Goal: Information Seeking & Learning: Check status

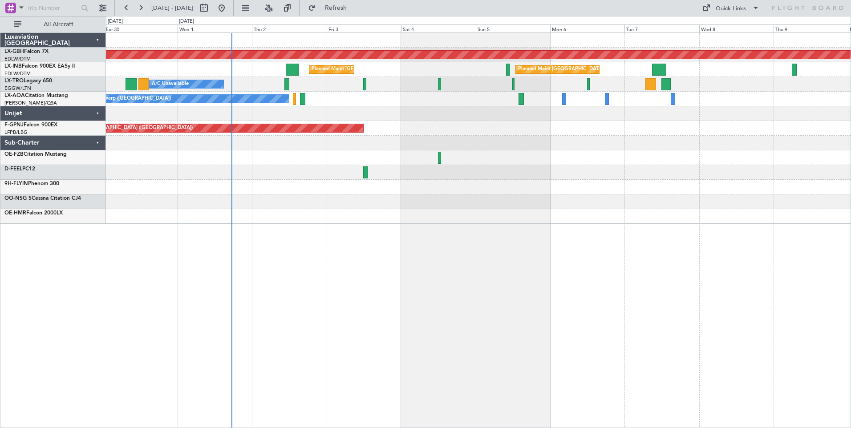
click at [488, 263] on div "Planned Maint Nurnberg Planned Maint [GEOGRAPHIC_DATA] Planned Maint [GEOGRAPHI…" at bounding box center [478, 231] width 745 height 396
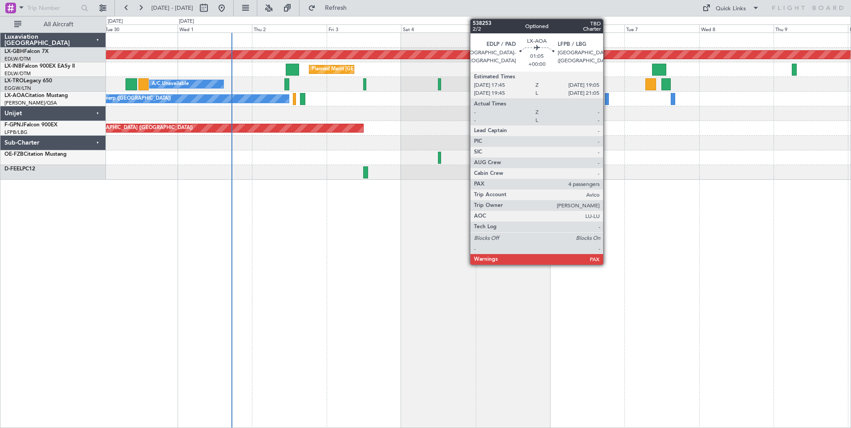
click at [607, 98] on div at bounding box center [607, 99] width 4 height 12
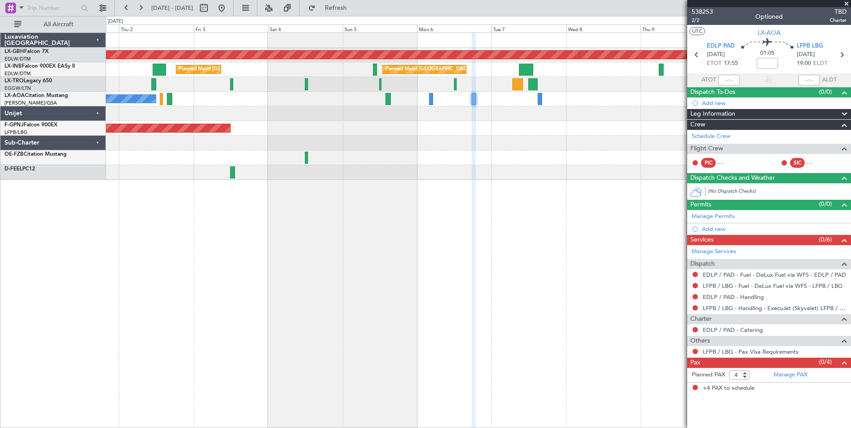
click at [396, 215] on div "Planned Maint Nurnberg Planned Maint [GEOGRAPHIC_DATA] Planned Maint [GEOGRAPHI…" at bounding box center [478, 231] width 745 height 396
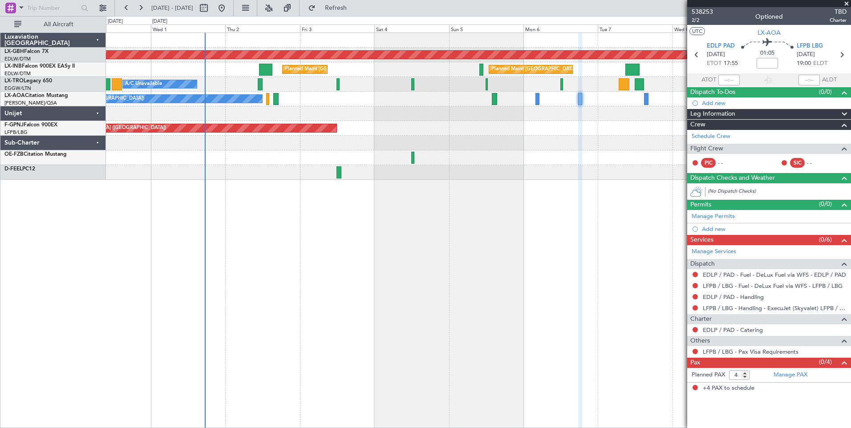
click at [449, 141] on div "Planned Maint Nurnberg Planned Maint [GEOGRAPHIC_DATA] Planned Maint [GEOGRAPHI…" at bounding box center [478, 106] width 745 height 147
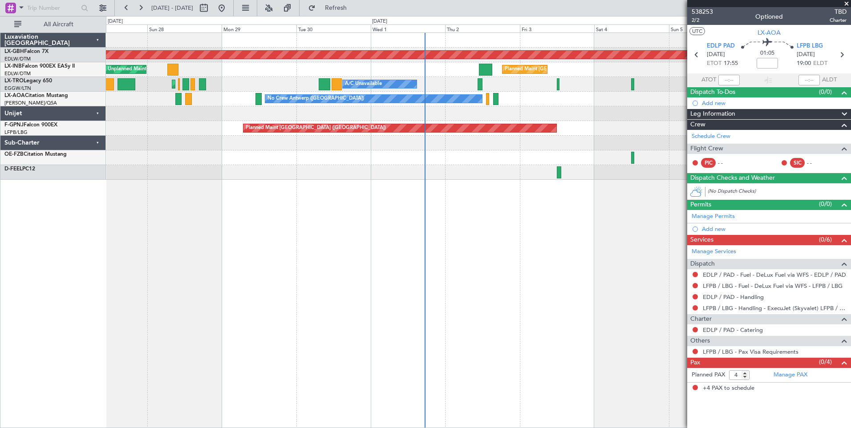
click at [498, 261] on div "Planned Maint Nurnberg Planned Maint [GEOGRAPHIC_DATA] Planned Maint [GEOGRAPHI…" at bounding box center [478, 231] width 745 height 396
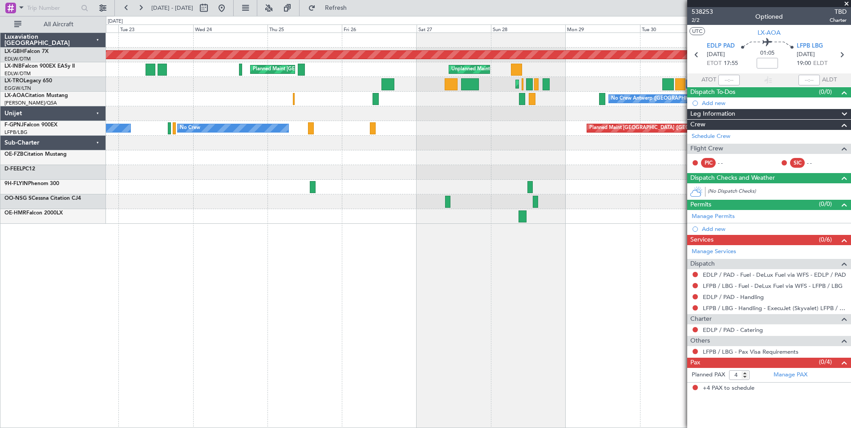
click at [513, 251] on div "Planned Maint Nurnberg Planned Maint [GEOGRAPHIC_DATA] Unplanned Maint [GEOGRAP…" at bounding box center [478, 231] width 745 height 396
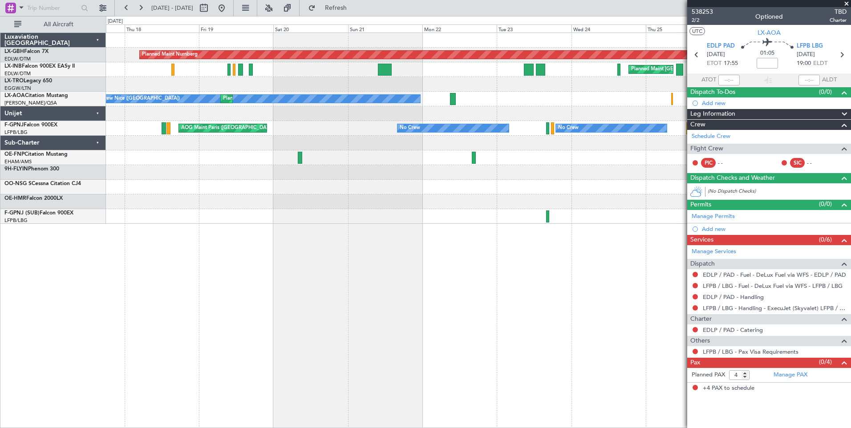
click at [513, 288] on div "Planned Maint Nurnberg Planned Maint [GEOGRAPHIC_DATA] ([GEOGRAPHIC_DATA]) Plan…" at bounding box center [478, 231] width 745 height 396
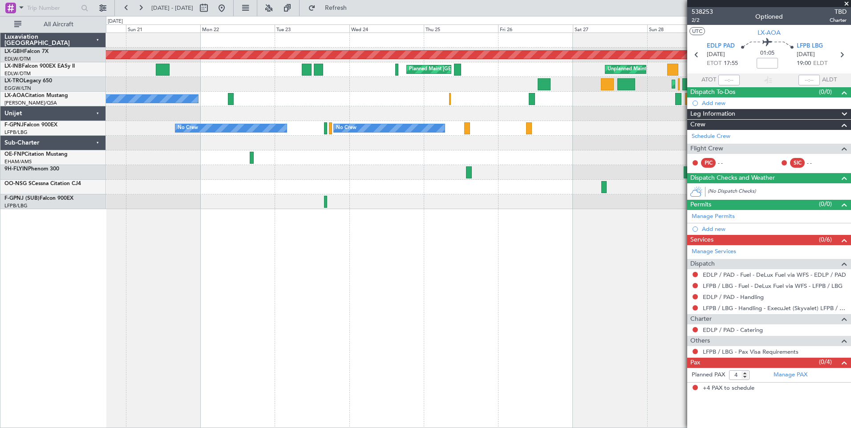
click at [244, 263] on div "Planned Maint Nurnberg Planned Maint [GEOGRAPHIC_DATA] ([GEOGRAPHIC_DATA]) Unpl…" at bounding box center [478, 231] width 745 height 396
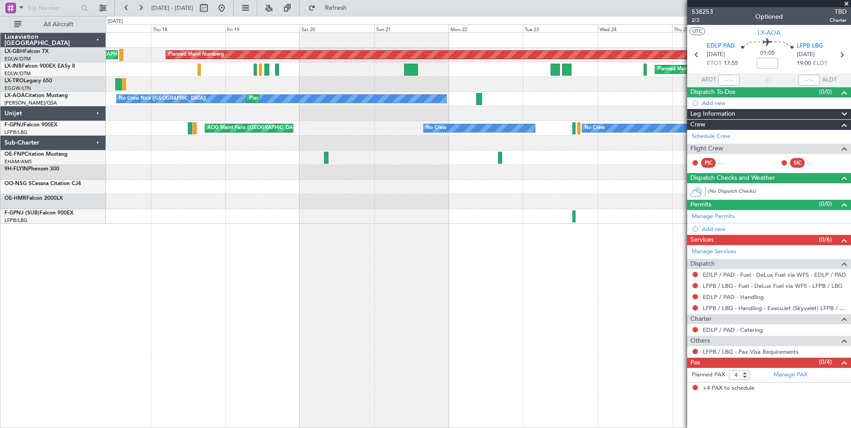
click at [479, 280] on div "Planned Maint Nurnberg Planned Maint [GEOGRAPHIC_DATA] ([GEOGRAPHIC_DATA]) Plan…" at bounding box center [478, 231] width 745 height 396
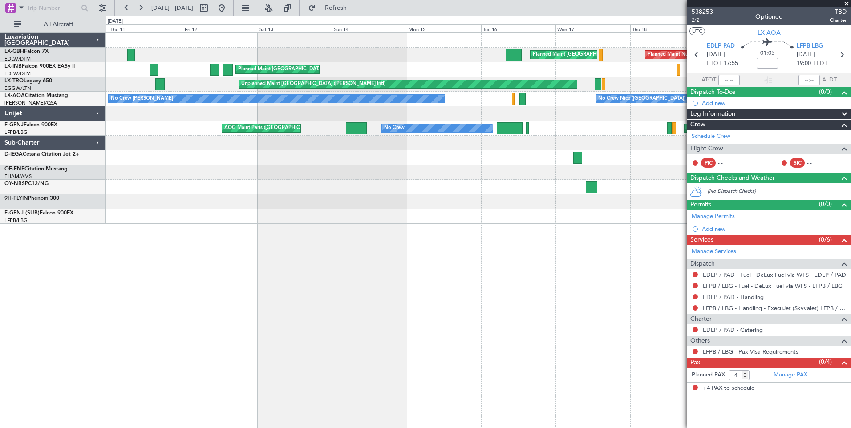
click at [631, 291] on div "Planned Maint Nurnberg Planned Maint [GEOGRAPHIC_DATA] ([GEOGRAPHIC_DATA]) Plan…" at bounding box center [478, 231] width 745 height 396
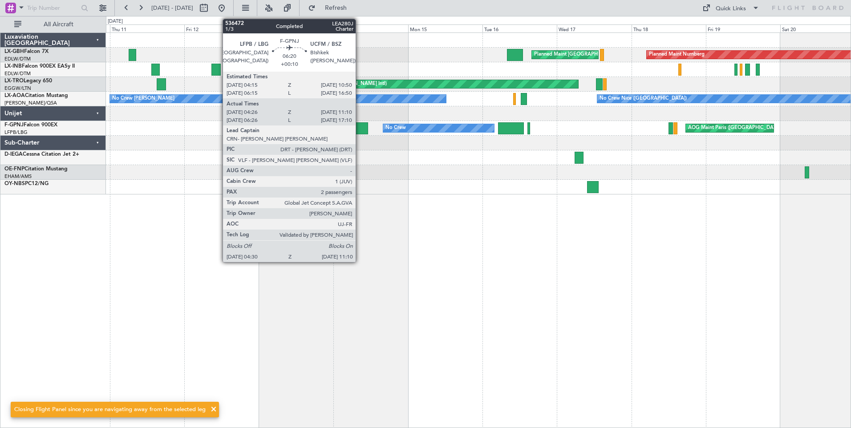
click at [360, 127] on div at bounding box center [357, 128] width 21 height 12
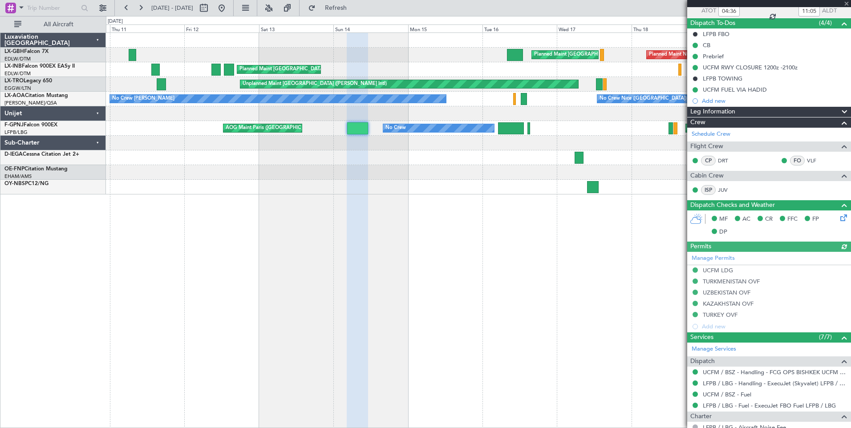
scroll to position [178, 0]
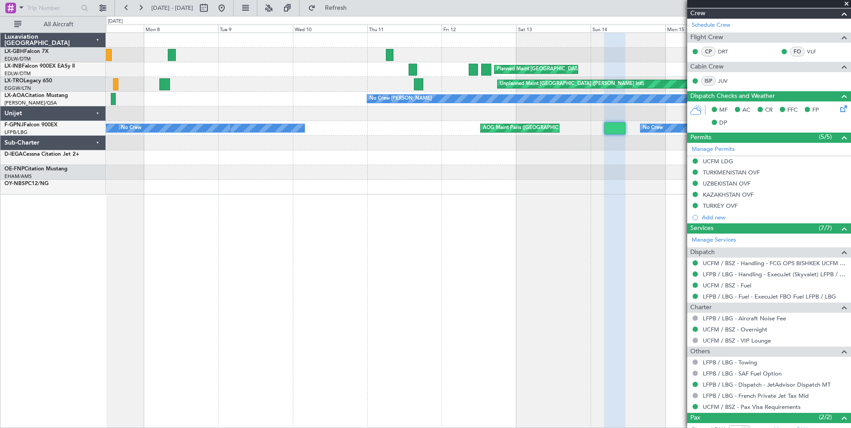
click at [546, 230] on div "Planned Maint [GEOGRAPHIC_DATA] ([GEOGRAPHIC_DATA]) Planned Maint Nurnberg Plan…" at bounding box center [478, 231] width 745 height 396
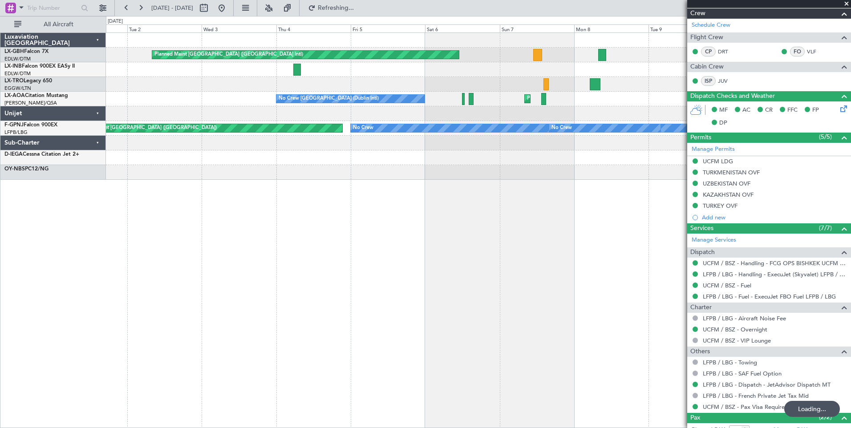
click at [646, 235] on div "Planned Maint [GEOGRAPHIC_DATA] ([GEOGRAPHIC_DATA] Intl) Planned Maint [GEOGRAP…" at bounding box center [478, 231] width 745 height 396
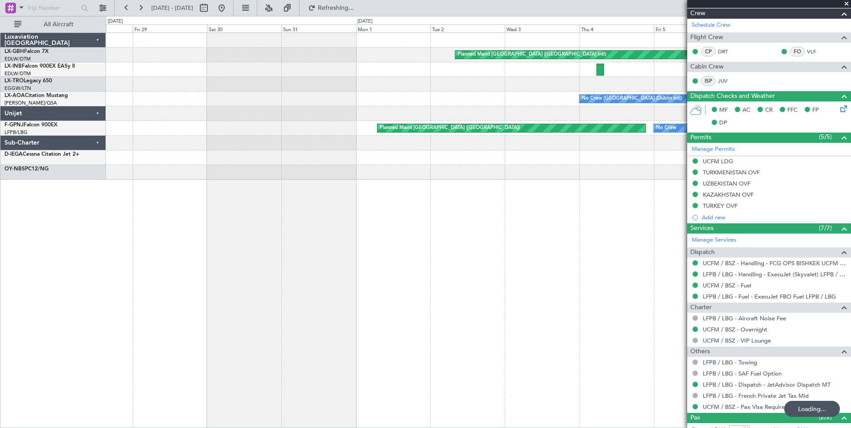
click at [558, 225] on div "Planned Maint [GEOGRAPHIC_DATA] ([GEOGRAPHIC_DATA] Intl) Planned Maint [GEOGRAP…" at bounding box center [478, 231] width 745 height 396
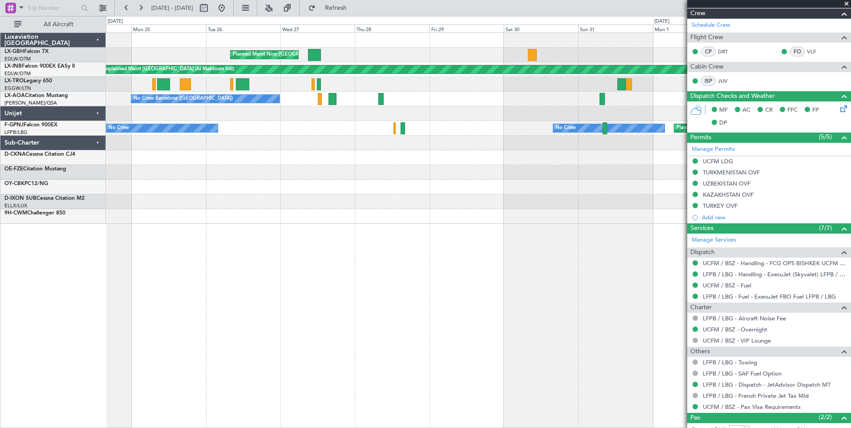
click at [553, 223] on div at bounding box center [478, 216] width 745 height 15
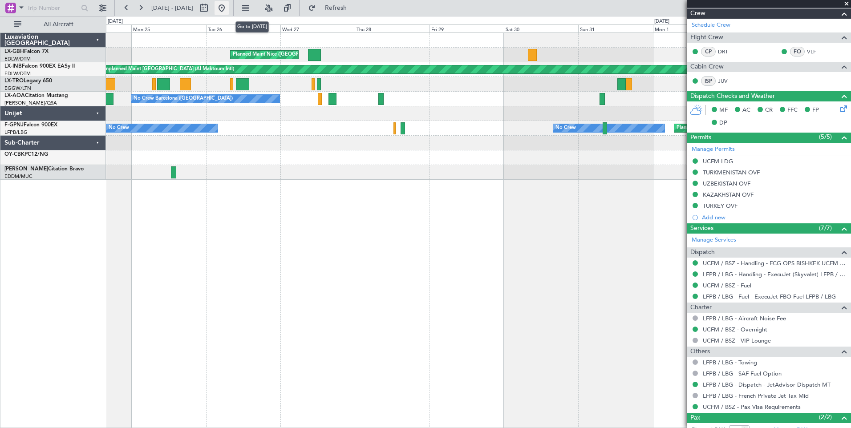
click at [229, 9] on button at bounding box center [222, 8] width 14 height 14
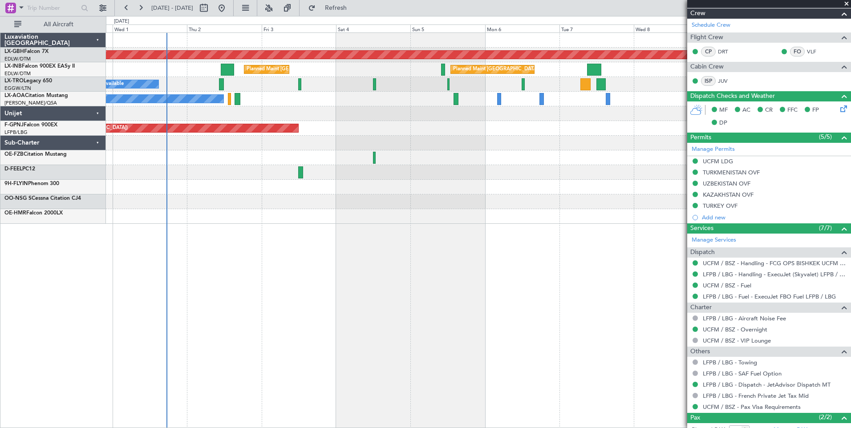
click at [261, 228] on div "Planned Maint Nurnberg Planned Maint [GEOGRAPHIC_DATA] Planned Maint [GEOGRAPHI…" at bounding box center [478, 231] width 745 height 396
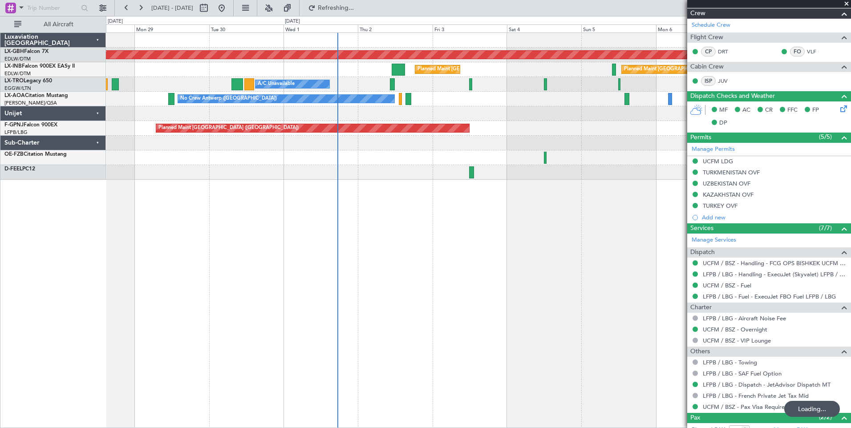
click at [432, 249] on div "Planned Maint Nurnberg Planned Maint [GEOGRAPHIC_DATA] Planned Maint [GEOGRAPHI…" at bounding box center [478, 231] width 745 height 396
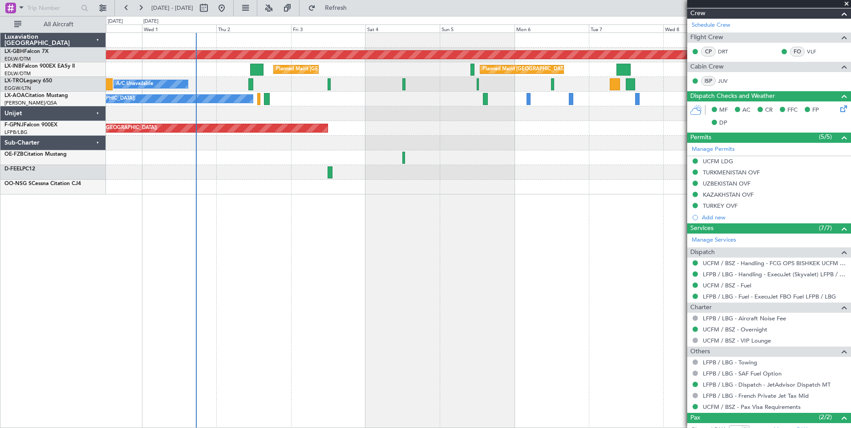
click at [392, 243] on div "Planned Maint Nurnberg Planned Maint [GEOGRAPHIC_DATA] Planned Maint [GEOGRAPHI…" at bounding box center [478, 231] width 745 height 396
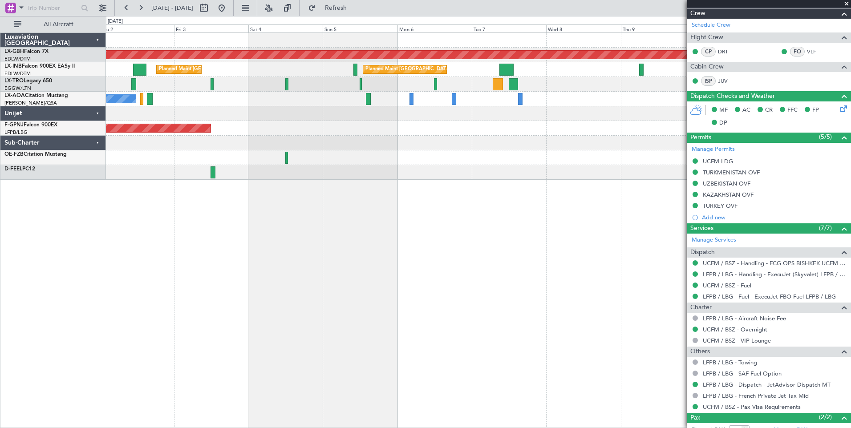
click at [318, 169] on div at bounding box center [478, 172] width 745 height 15
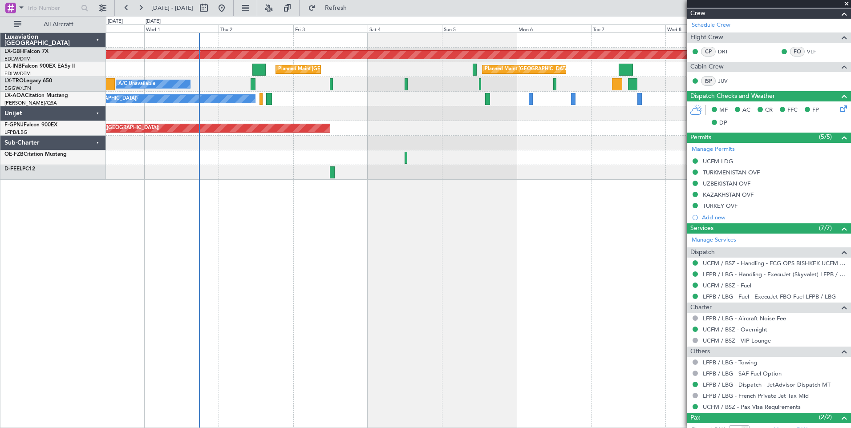
click at [428, 200] on div "Planned Maint Nurnberg Planned Maint [GEOGRAPHIC_DATA] ([GEOGRAPHIC_DATA]) Plan…" at bounding box center [478, 231] width 745 height 396
